Goal: Task Accomplishment & Management: Use online tool/utility

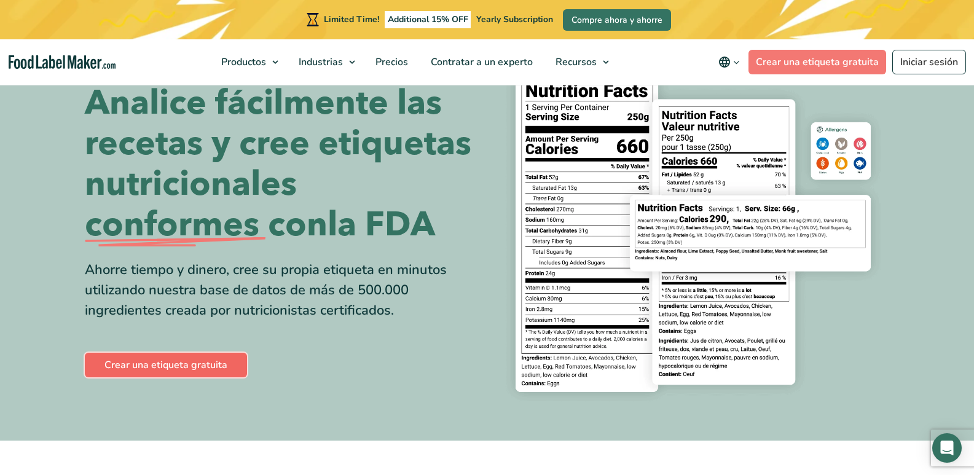
click at [186, 364] on link "Crear una etiqueta gratuita" at bounding box center [166, 365] width 162 height 25
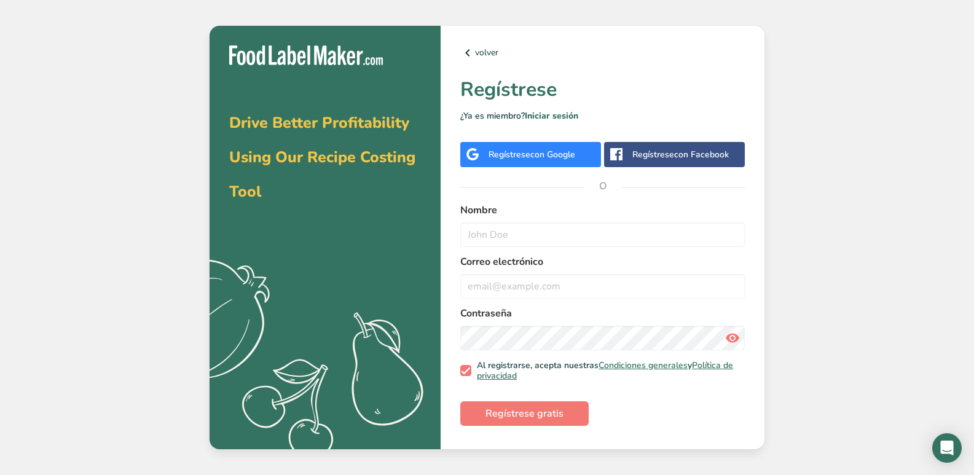
click at [566, 151] on span "con Google" at bounding box center [552, 155] width 45 height 12
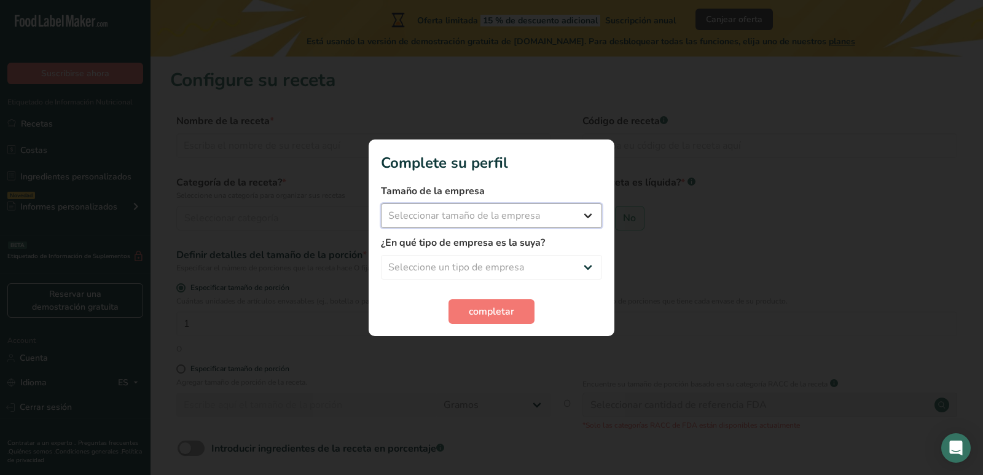
click at [584, 208] on select "Seleccionar tamaño de la empresa Menos de 10 empleados De 10 a 50 empleados De …" at bounding box center [491, 215] width 221 height 25
select select "1"
click at [381, 203] on select "Seleccionar tamaño de la empresa Menos de 10 empleados De 10 a 50 empleados De …" at bounding box center [491, 215] width 221 height 25
click at [569, 263] on select "Seleccione un tipo de empresa Fabricante de alimentos envasados Restaurante y c…" at bounding box center [491, 267] width 221 height 25
select select "8"
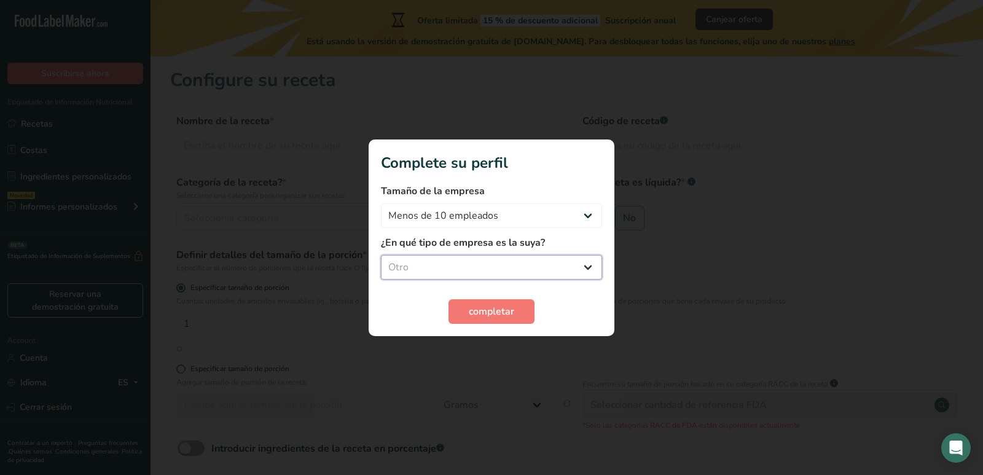
click at [381, 255] on select "Seleccione un tipo de empresa Fabricante de alimentos envasados Restaurante y c…" at bounding box center [491, 267] width 221 height 25
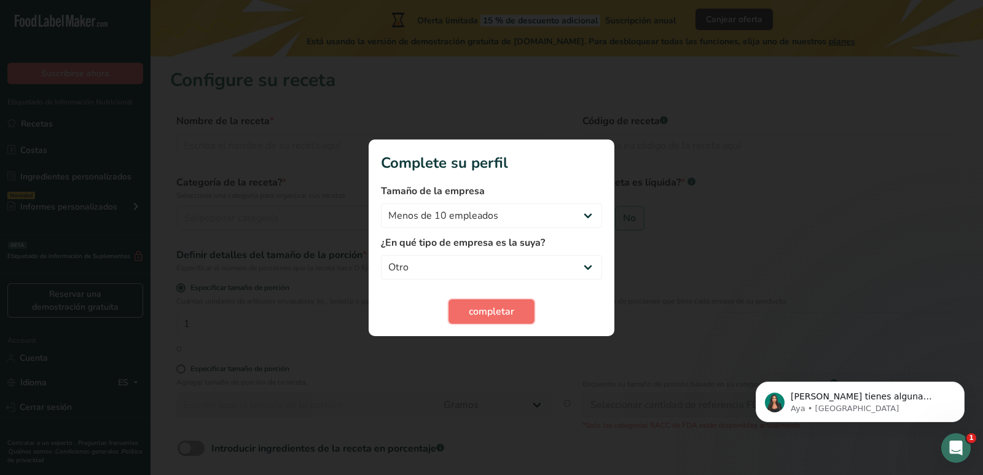
click at [510, 310] on span "completar" at bounding box center [491, 311] width 45 height 15
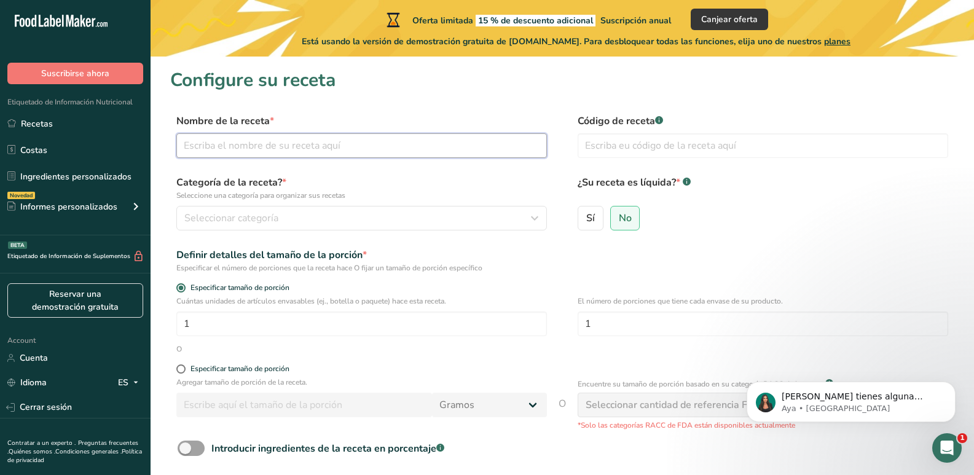
click at [422, 152] on input "text" at bounding box center [361, 145] width 371 height 25
click at [258, 147] on input "text" at bounding box center [361, 145] width 371 height 25
type input "grillo en polvo"
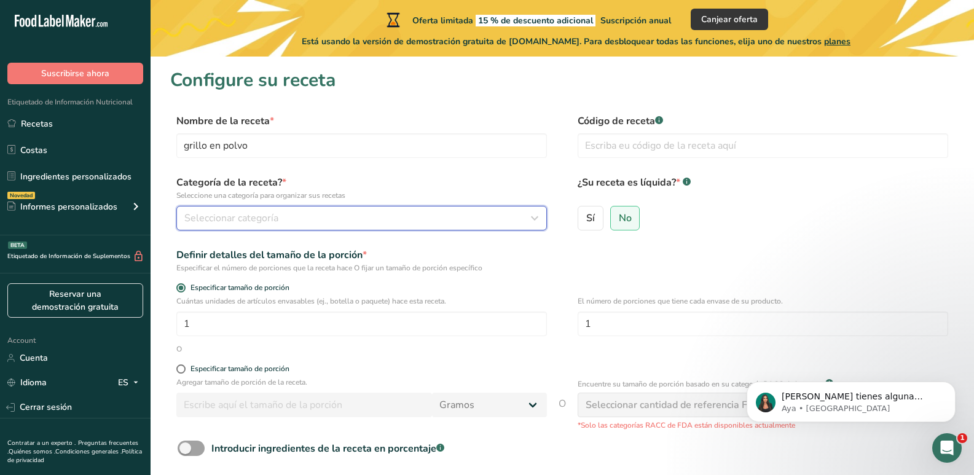
click at [394, 217] on div "Seleccionar categoría" at bounding box center [357, 218] width 347 height 15
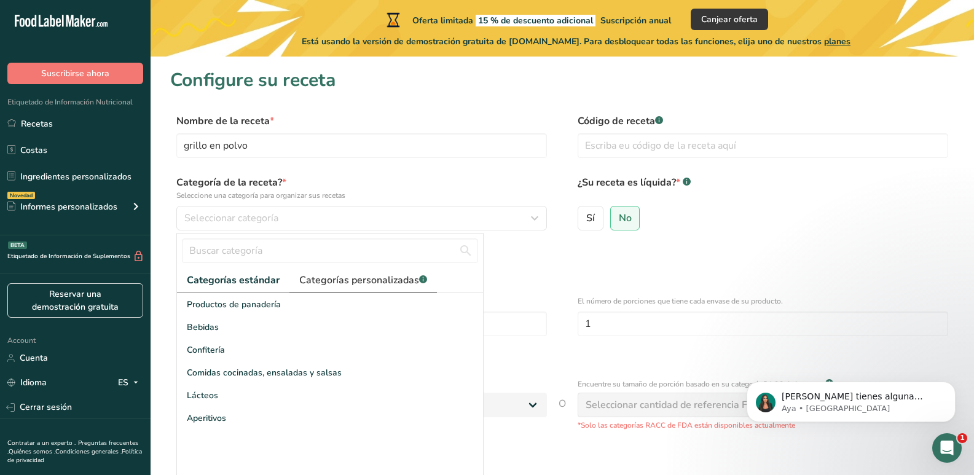
click at [357, 280] on span "Categorías personalizadas .a-a{fill:#347362;}.b-a{fill:#fff;}" at bounding box center [363, 280] width 128 height 15
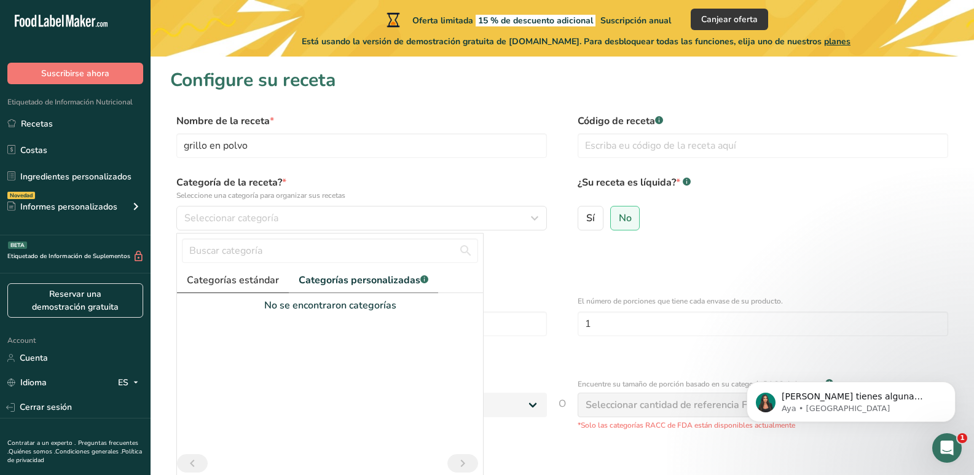
click at [234, 275] on span "Categorías estándar" at bounding box center [233, 280] width 92 height 15
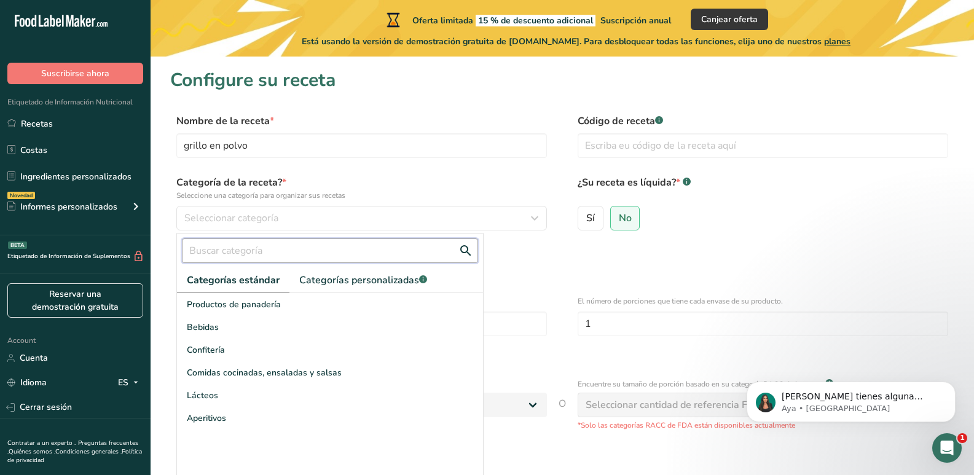
click at [355, 258] on input "text" at bounding box center [330, 250] width 296 height 25
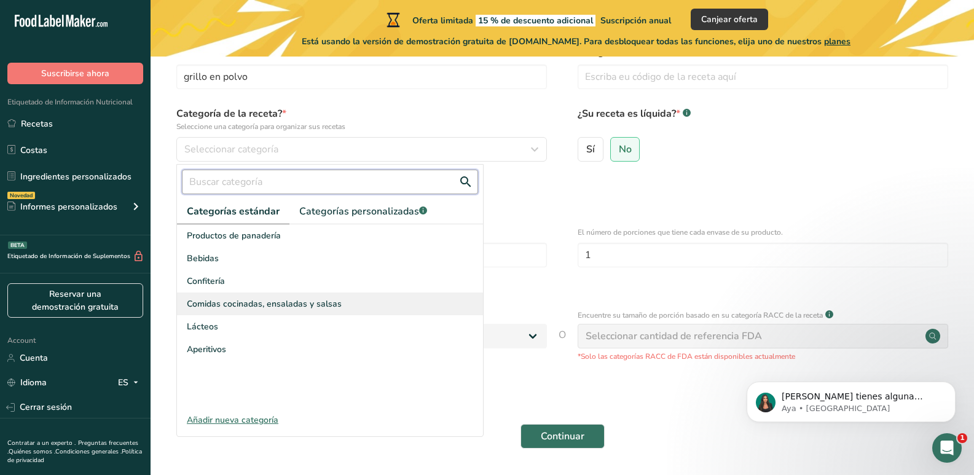
scroll to position [47, 0]
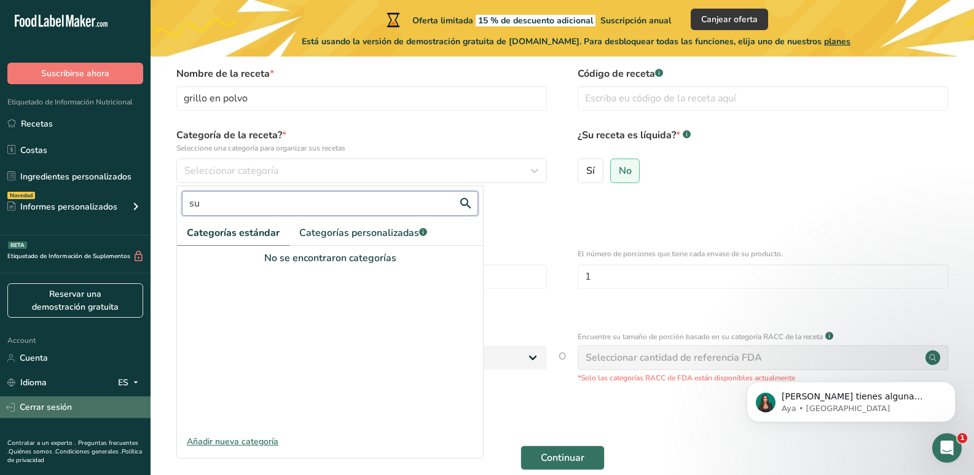
type input "su"
click at [77, 407] on link "Cerrar sesión" at bounding box center [75, 407] width 151 height 22
